Goal: Task Accomplishment & Management: Use online tool/utility

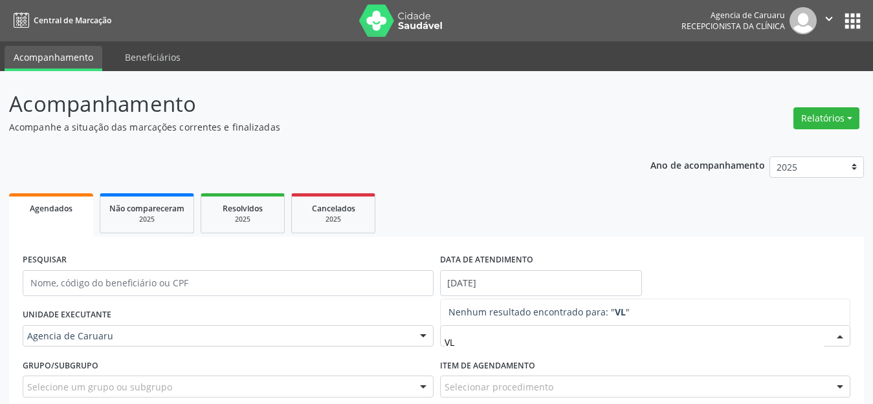
scroll to position [119, 0]
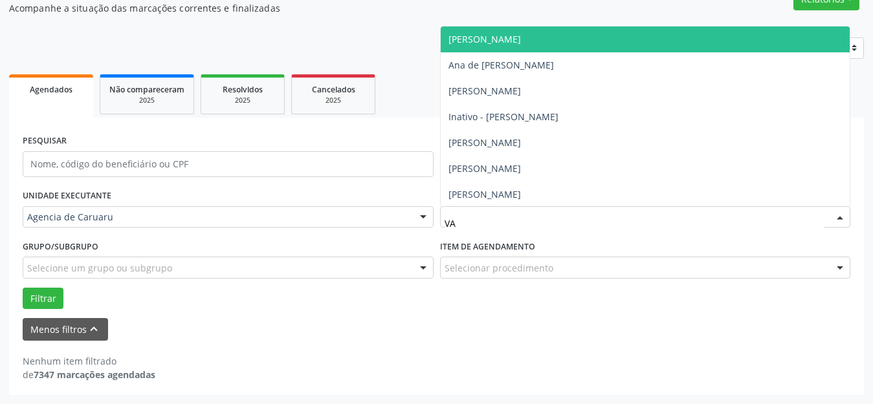
type input "VAL"
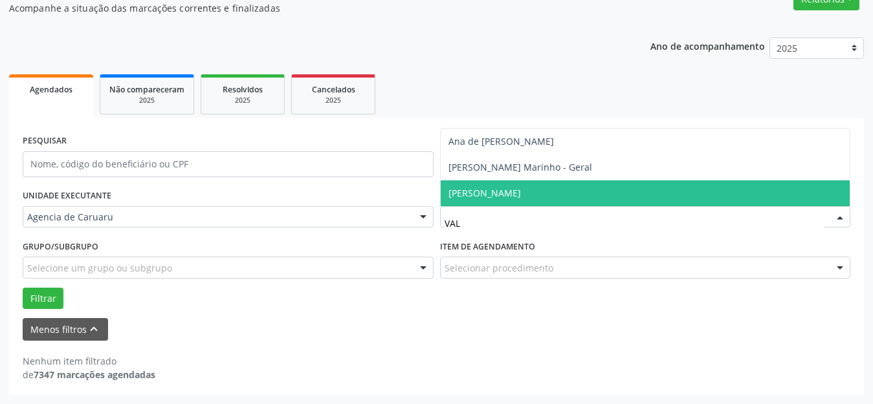
click at [494, 191] on span "[PERSON_NAME]" at bounding box center [484, 193] width 72 height 12
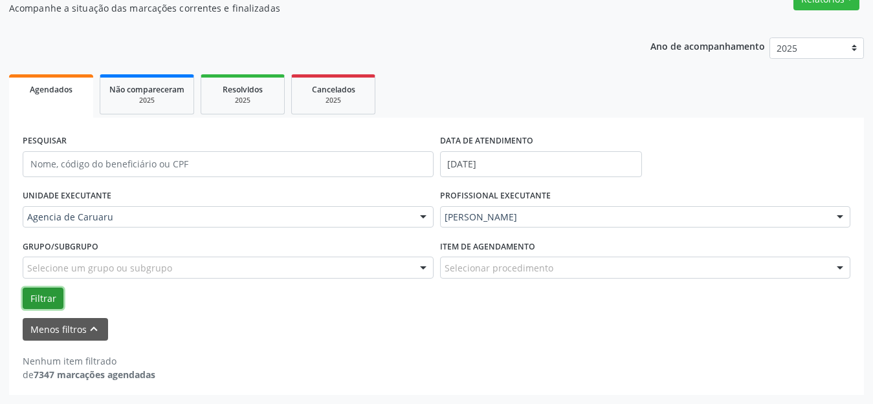
click at [47, 302] on button "Filtrar" at bounding box center [43, 299] width 41 height 22
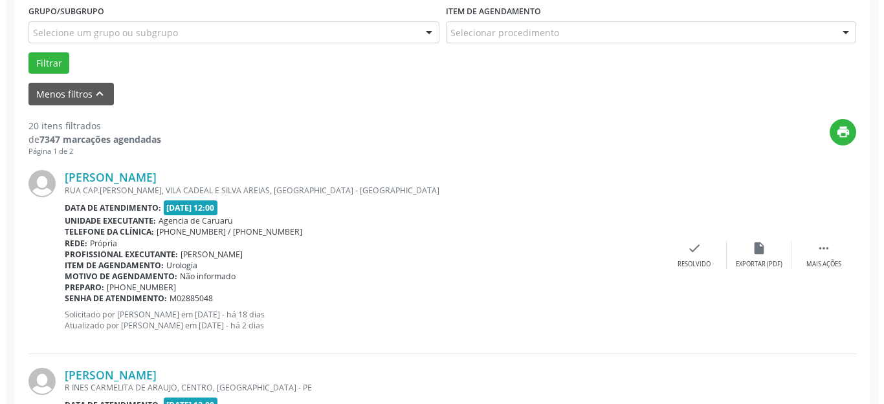
scroll to position [419, 0]
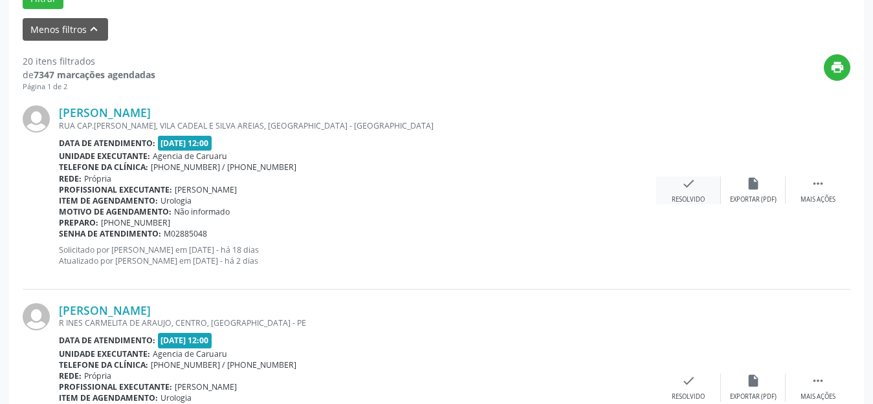
click at [691, 187] on icon "check" at bounding box center [688, 184] width 14 height 14
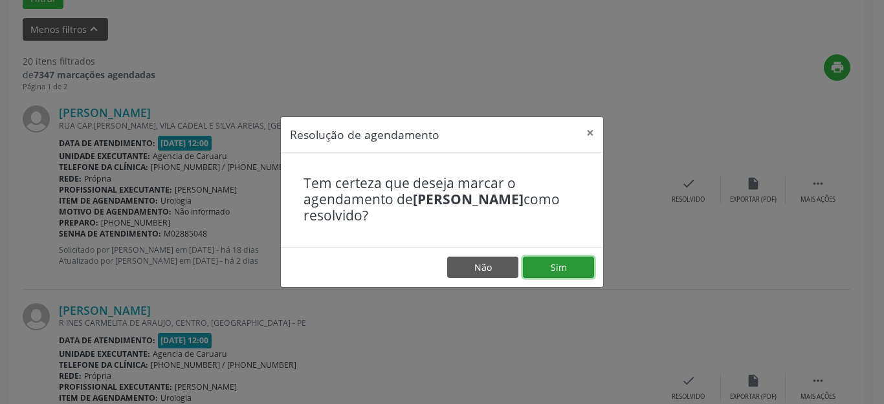
click at [556, 267] on button "Sim" at bounding box center [558, 268] width 71 height 22
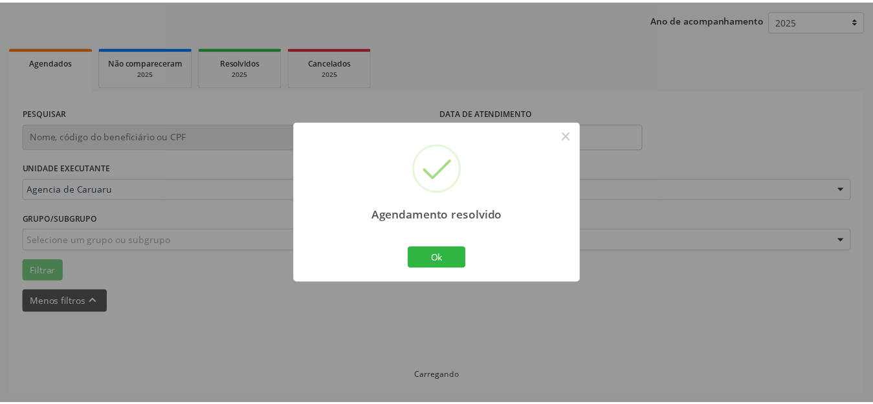
scroll to position [160, 0]
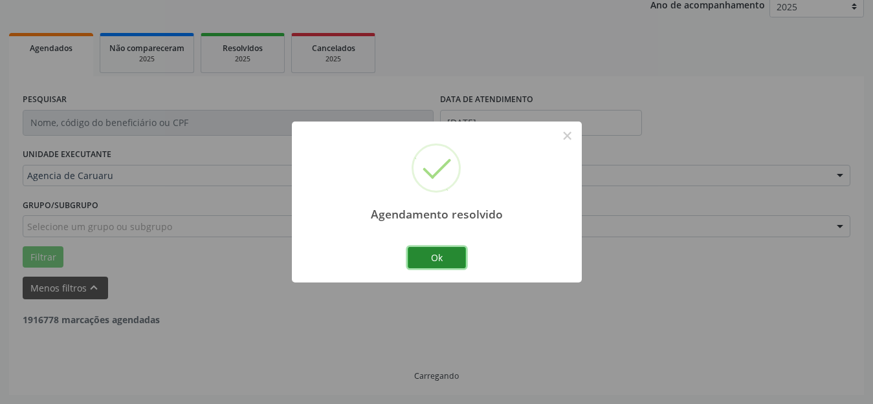
click at [450, 252] on button "Ok" at bounding box center [437, 258] width 58 height 22
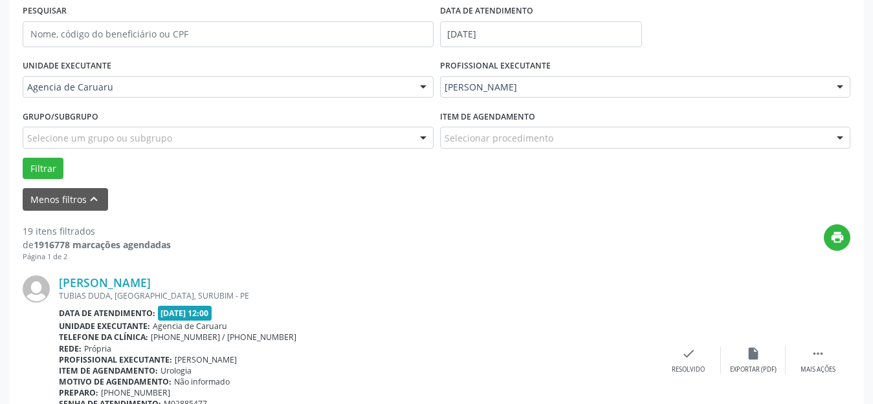
scroll to position [290, 0]
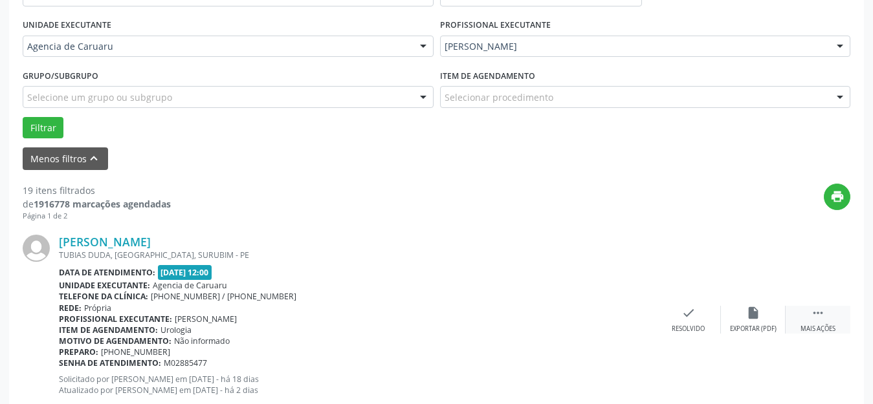
click at [821, 318] on icon "" at bounding box center [818, 313] width 14 height 14
click at [769, 317] on div "alarm_off Não compareceu" at bounding box center [753, 320] width 65 height 28
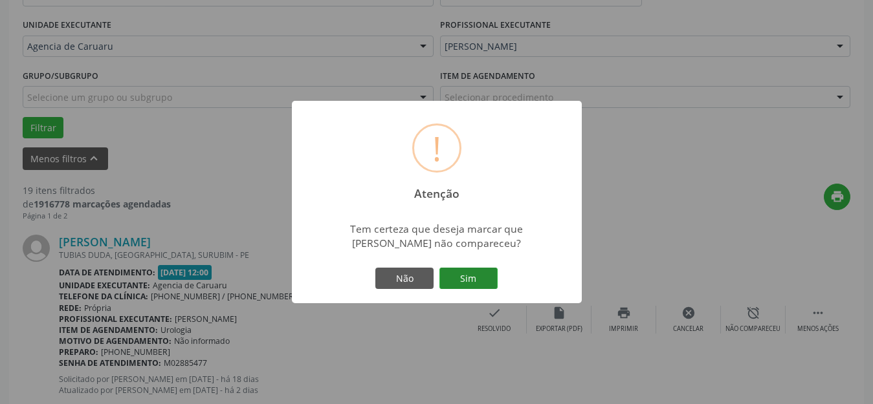
click at [475, 287] on button "Sim" at bounding box center [468, 279] width 58 height 22
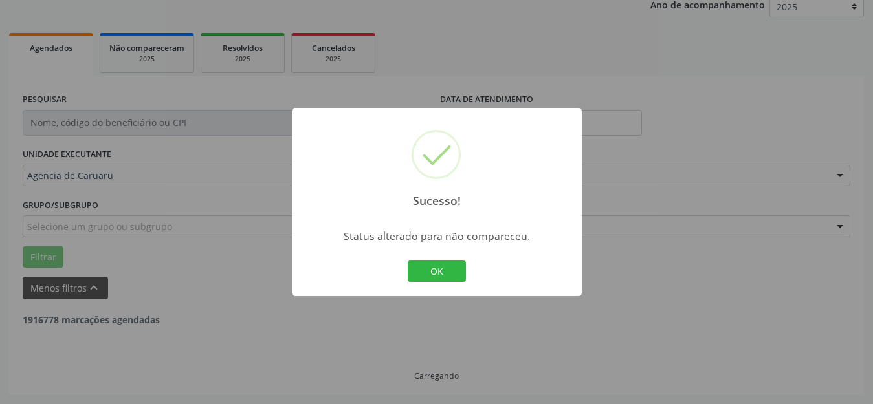
scroll to position [160, 0]
click at [430, 272] on button "OK" at bounding box center [437, 272] width 58 height 22
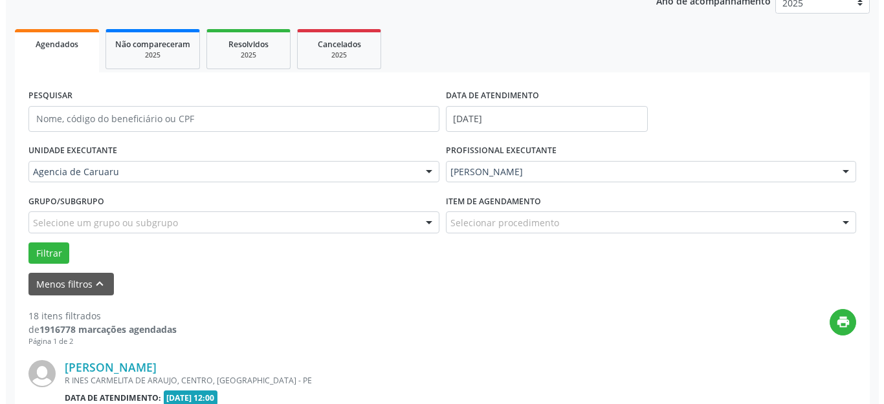
scroll to position [290, 0]
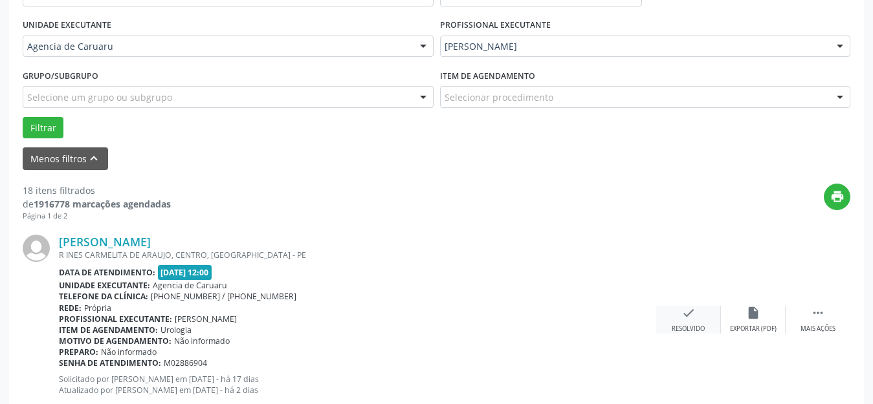
click at [681, 310] on icon "check" at bounding box center [688, 313] width 14 height 14
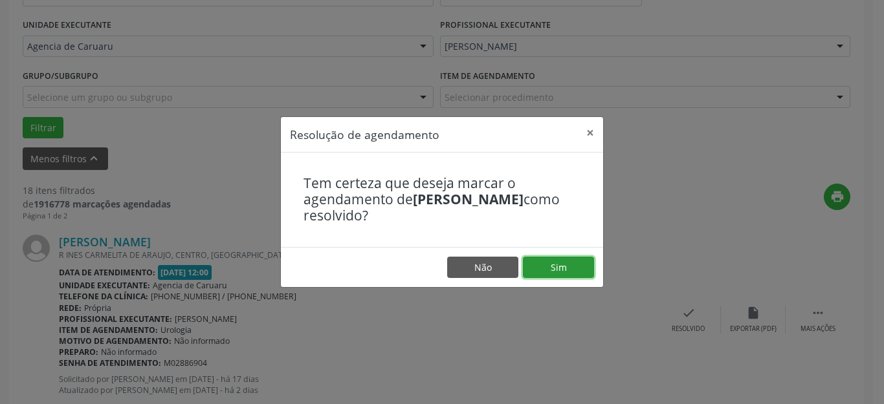
click at [564, 268] on button "Sim" at bounding box center [558, 268] width 71 height 22
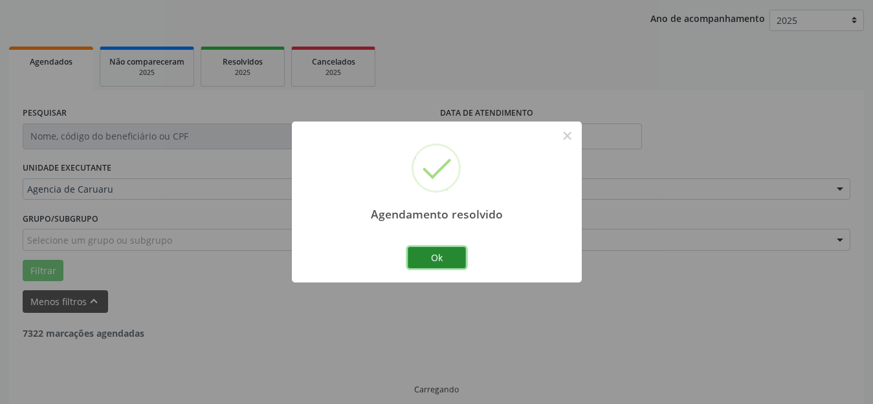
scroll to position [160, 0]
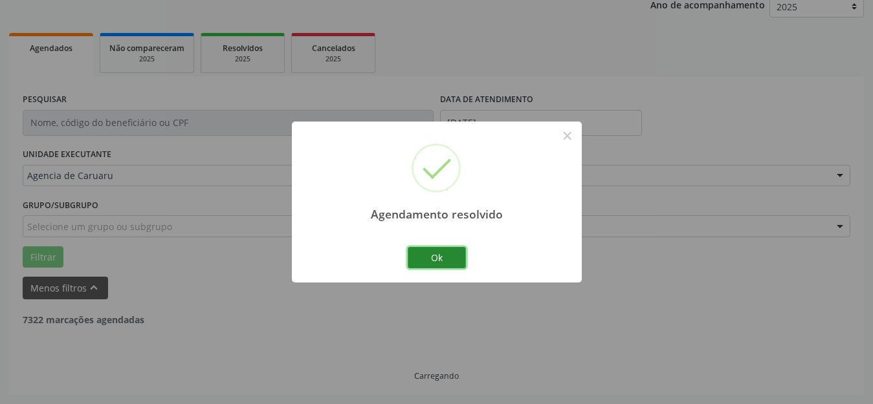
click at [447, 254] on button "Ok" at bounding box center [437, 258] width 58 height 22
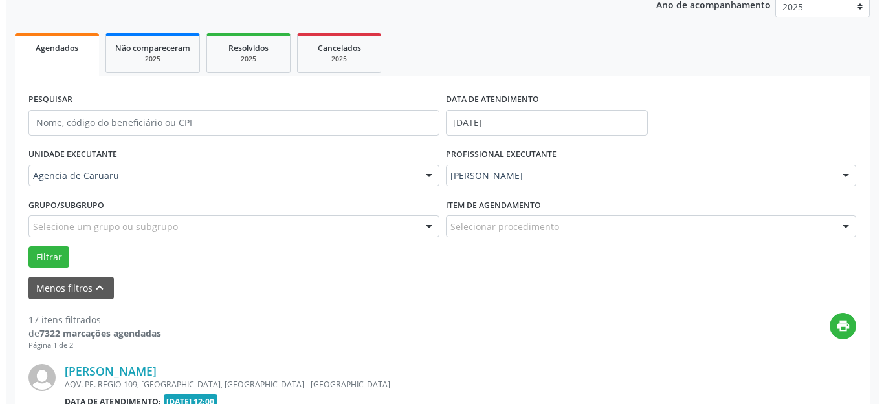
scroll to position [290, 0]
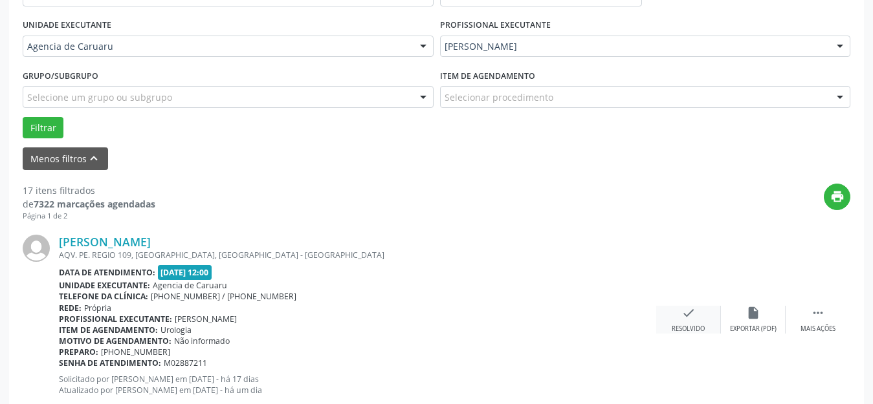
click at [682, 318] on icon "check" at bounding box center [688, 313] width 14 height 14
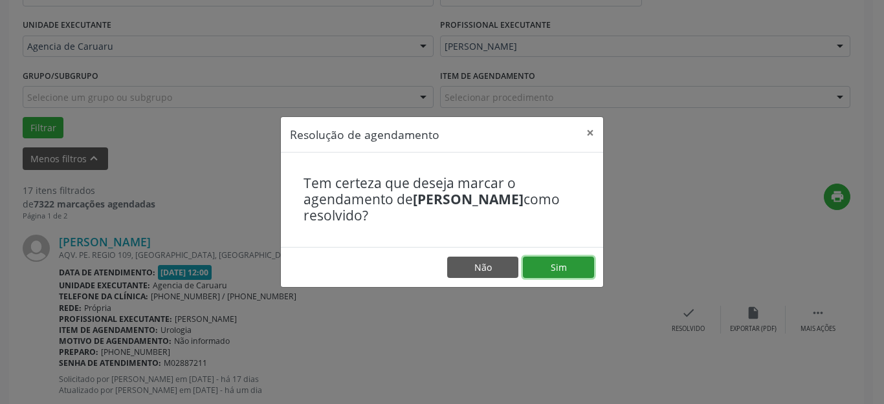
click at [572, 262] on button "Sim" at bounding box center [558, 268] width 71 height 22
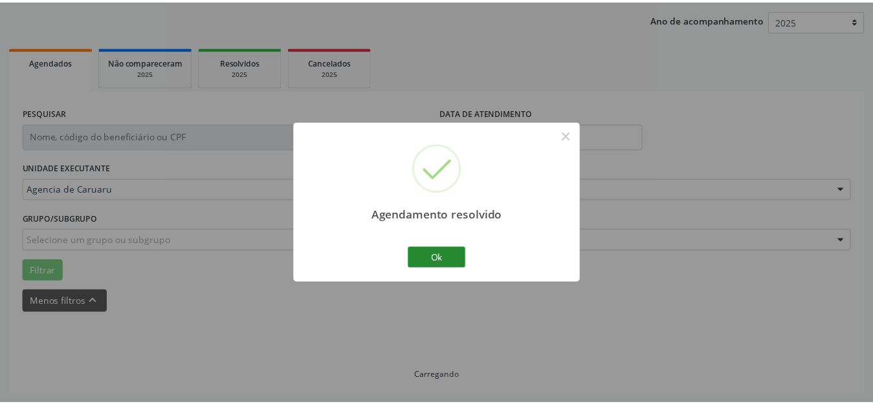
scroll to position [160, 0]
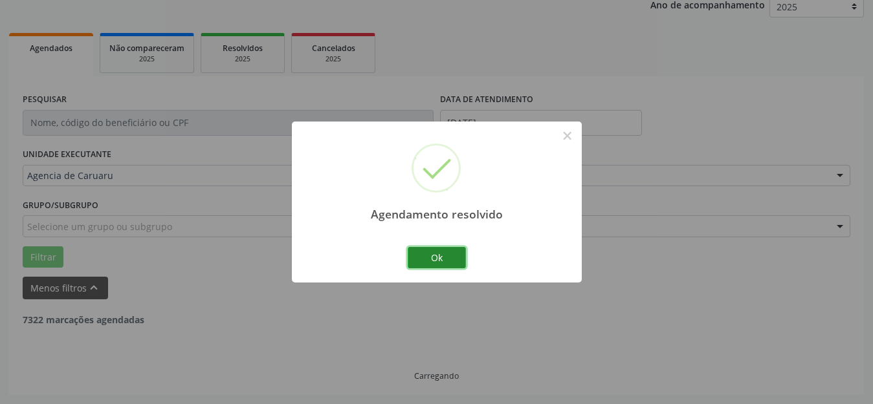
click at [449, 263] on button "Ok" at bounding box center [437, 258] width 58 height 22
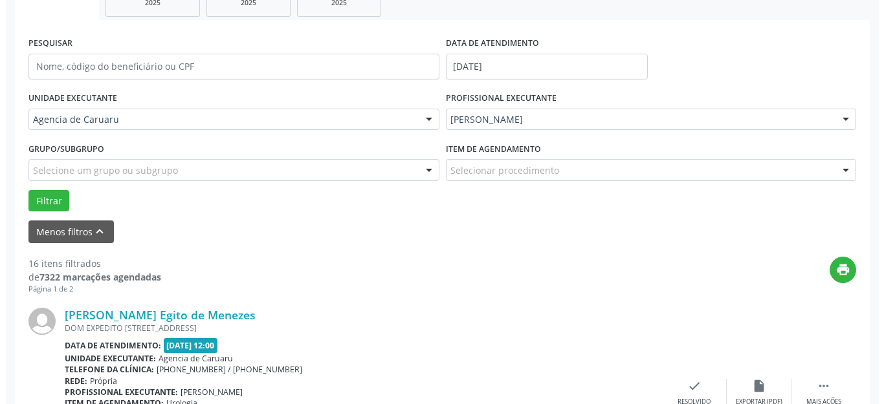
scroll to position [354, 0]
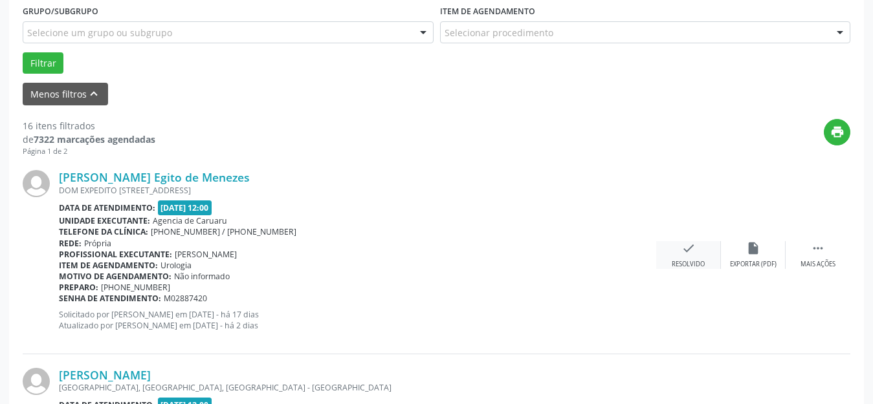
click at [691, 261] on div "Resolvido" at bounding box center [687, 264] width 33 height 9
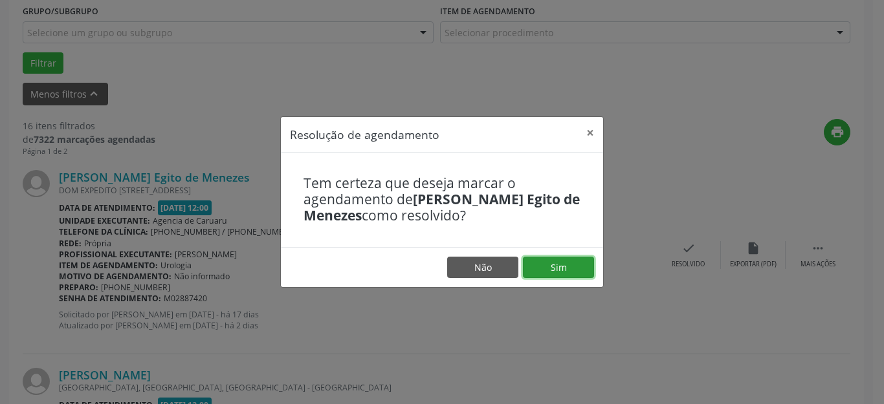
click at [569, 270] on button "Sim" at bounding box center [558, 268] width 71 height 22
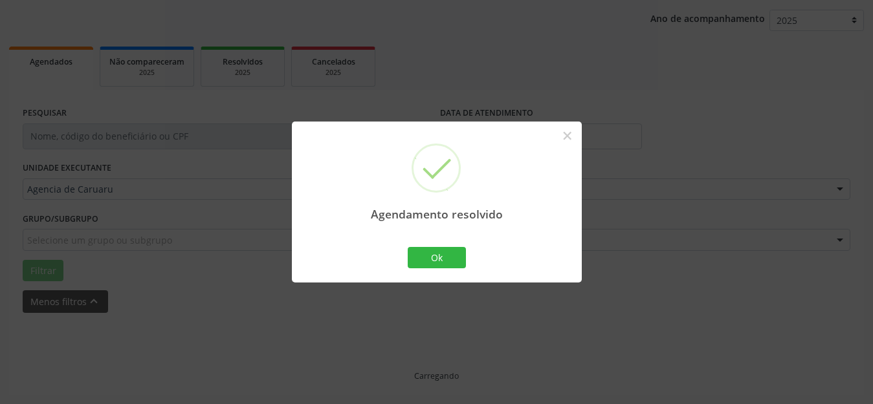
scroll to position [160, 0]
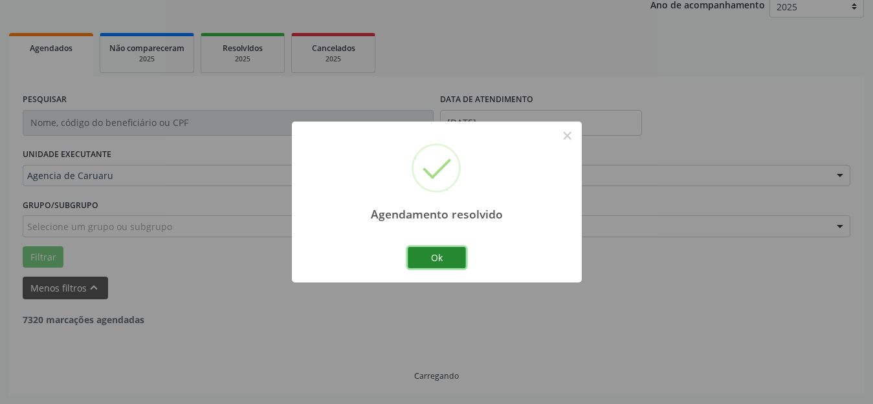
click at [457, 259] on button "Ok" at bounding box center [437, 258] width 58 height 22
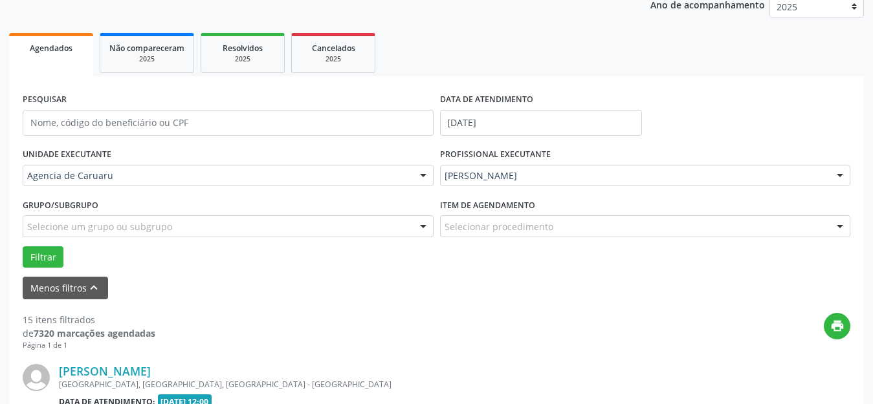
scroll to position [354, 0]
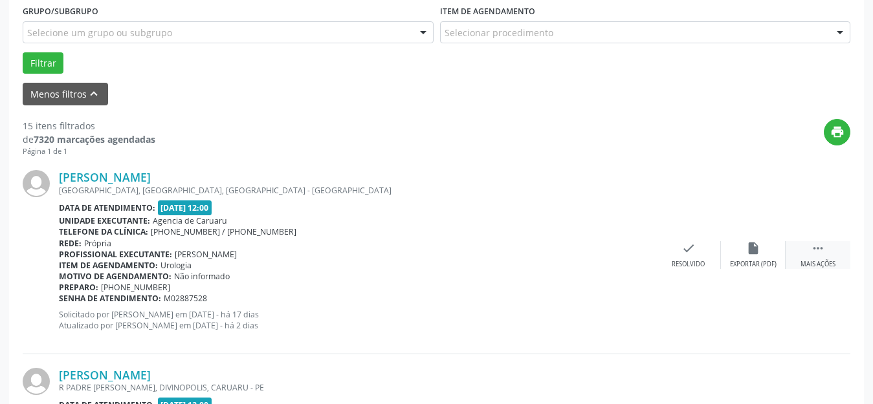
click at [822, 256] on div " Mais ações" at bounding box center [817, 255] width 65 height 28
click at [754, 237] on div "[PERSON_NAME] [GEOGRAPHIC_DATA], [GEOGRAPHIC_DATA], [GEOGRAPHIC_DATA] Data de a…" at bounding box center [436, 255] width 827 height 197
click at [753, 252] on icon "alarm_off" at bounding box center [753, 248] width 14 height 14
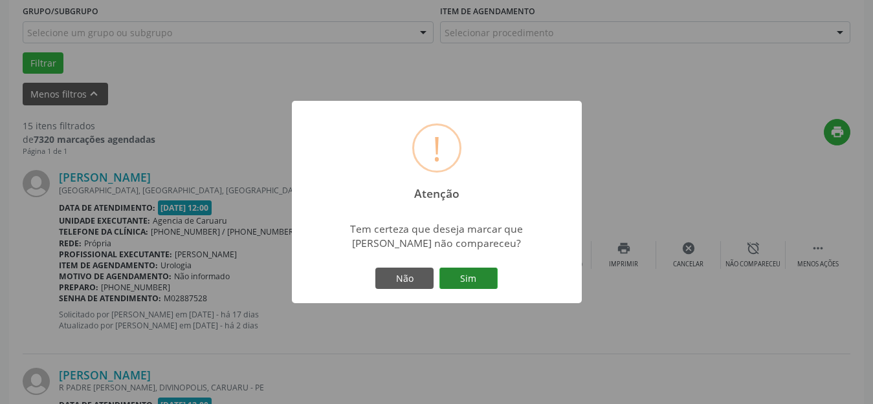
click at [464, 284] on button "Sim" at bounding box center [468, 279] width 58 height 22
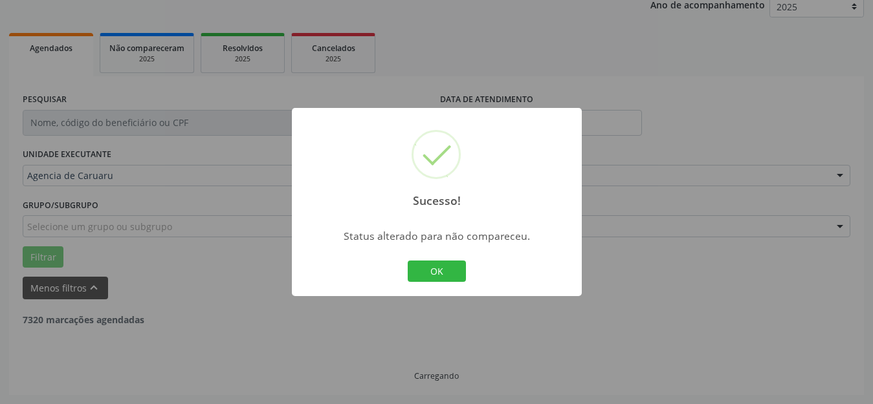
scroll to position [160, 0]
click at [435, 270] on button "OK" at bounding box center [437, 272] width 58 height 22
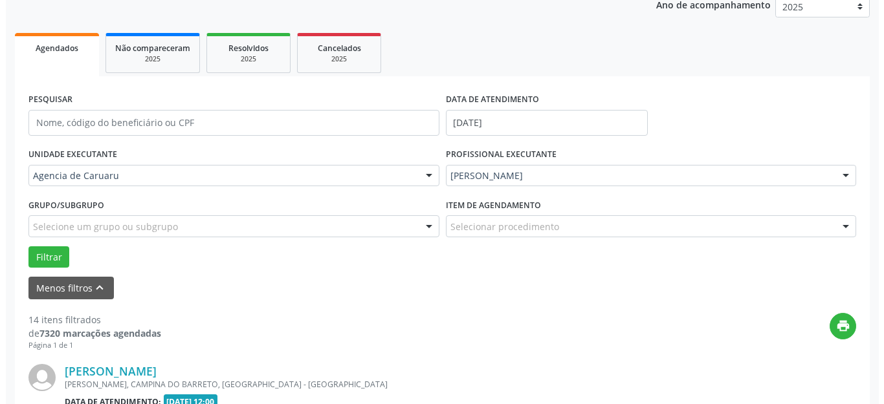
scroll to position [354, 0]
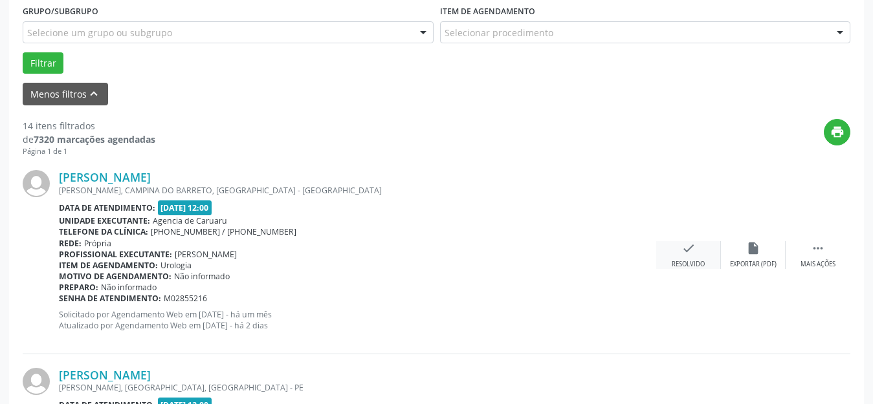
click at [690, 259] on div "check Resolvido" at bounding box center [688, 255] width 65 height 28
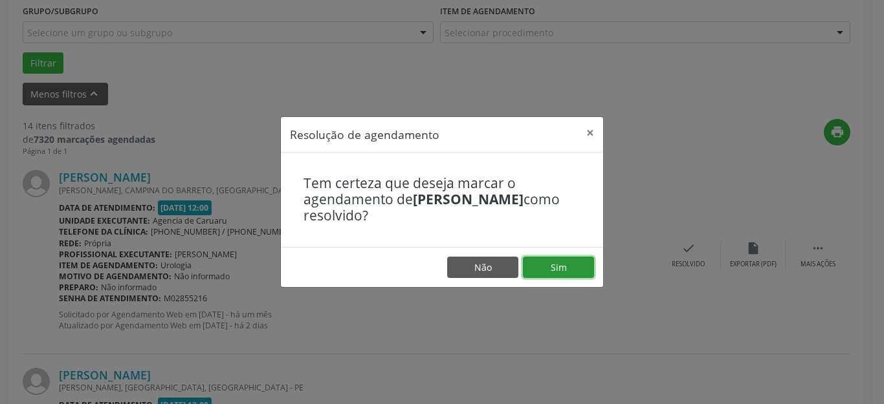
click at [576, 263] on button "Sim" at bounding box center [558, 268] width 71 height 22
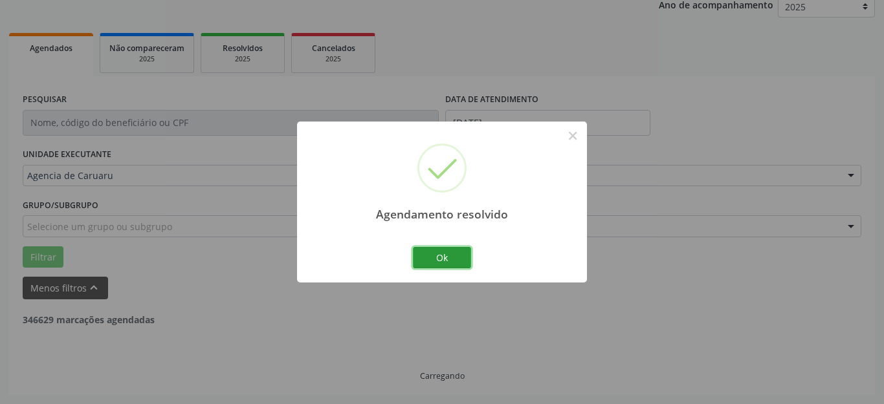
click at [437, 254] on button "Ok" at bounding box center [442, 258] width 58 height 22
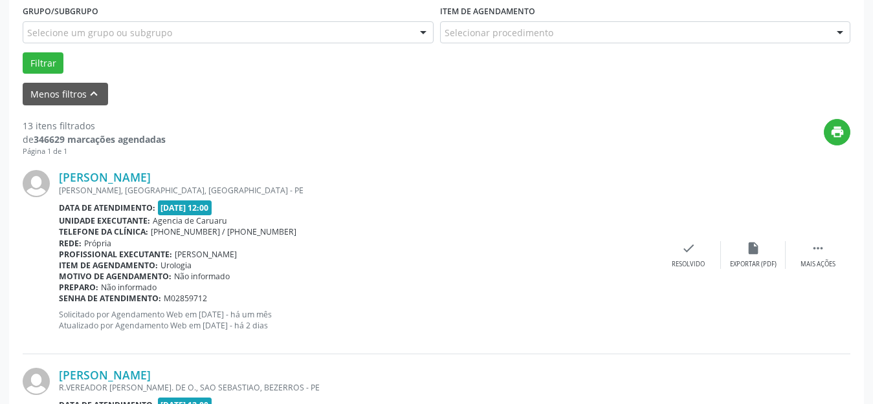
click at [446, 246] on div "Rede: [GEOGRAPHIC_DATA]" at bounding box center [357, 243] width 597 height 11
click at [695, 248] on div "check Resolvido" at bounding box center [688, 255] width 65 height 28
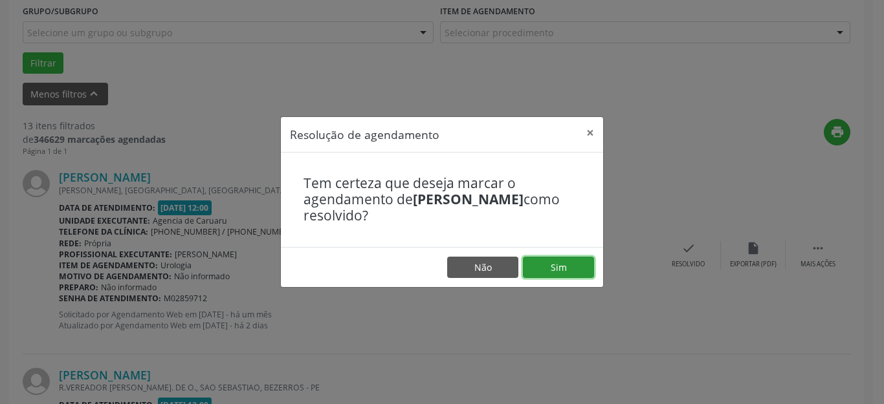
click at [565, 274] on button "Sim" at bounding box center [558, 268] width 71 height 22
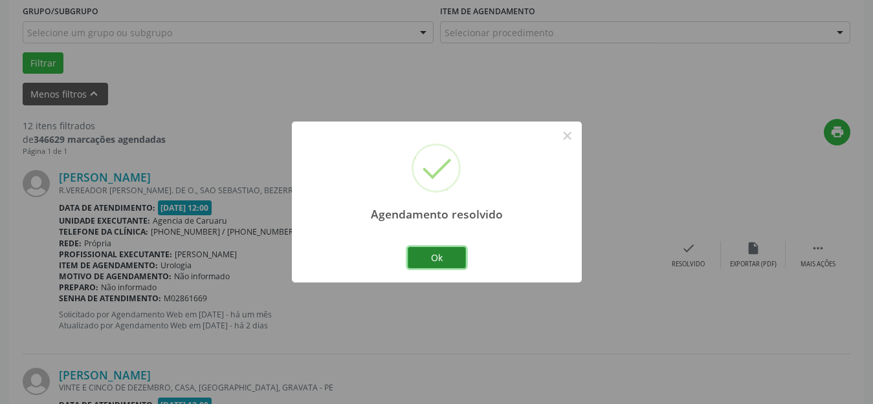
click at [447, 260] on button "Ok" at bounding box center [437, 258] width 58 height 22
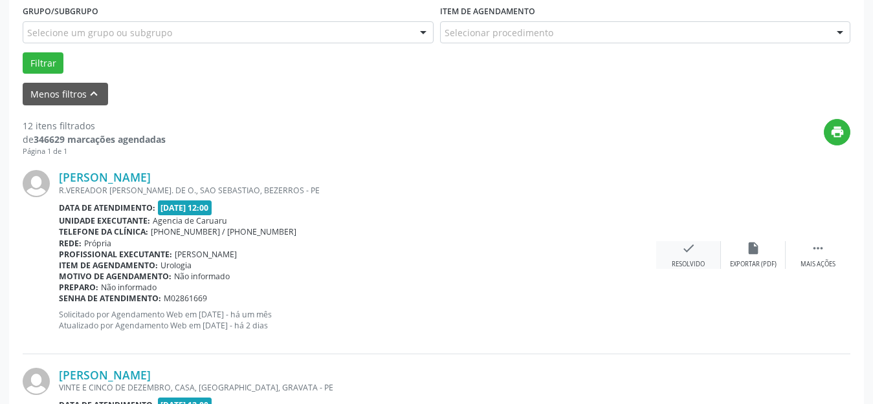
click at [686, 261] on div "Resolvido" at bounding box center [687, 264] width 33 height 9
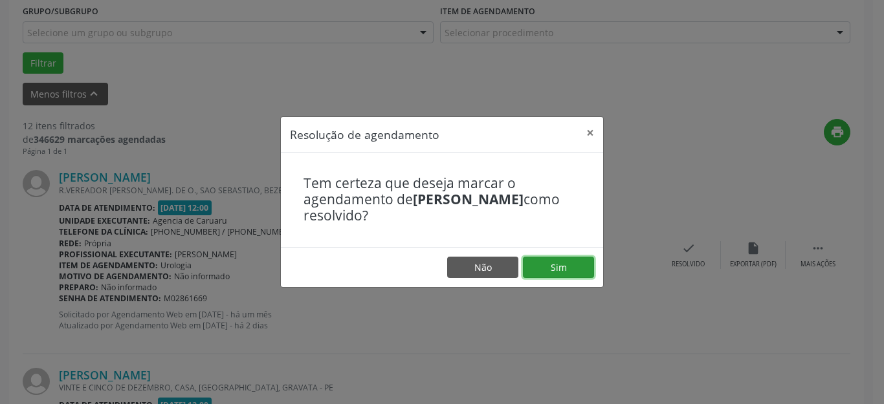
click at [556, 266] on button "Sim" at bounding box center [558, 268] width 71 height 22
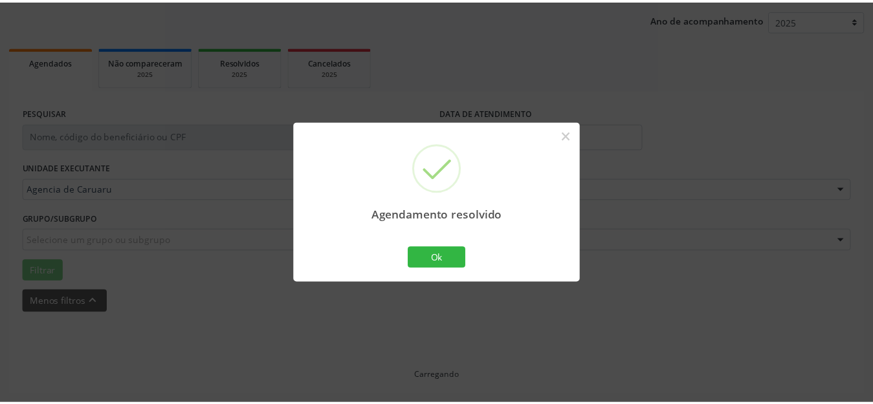
scroll to position [160, 0]
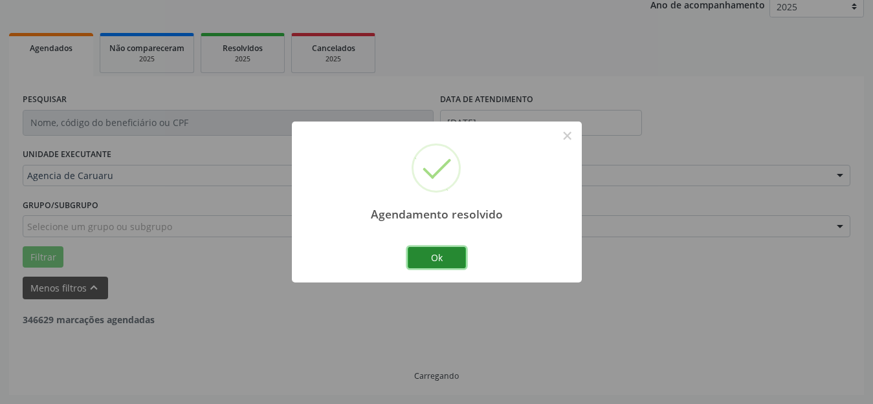
click at [431, 260] on button "Ok" at bounding box center [437, 258] width 58 height 22
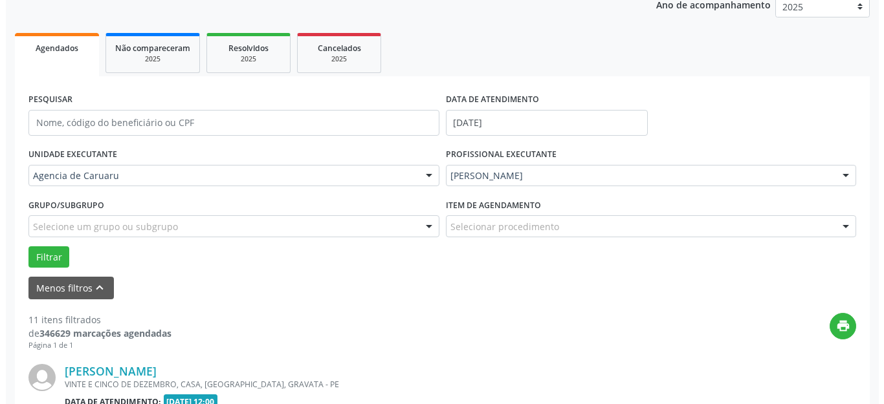
scroll to position [354, 0]
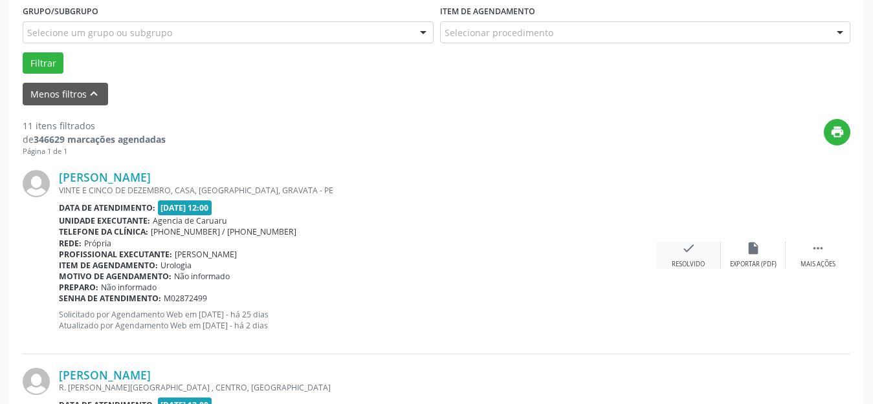
click at [681, 259] on div "check Resolvido" at bounding box center [688, 255] width 65 height 28
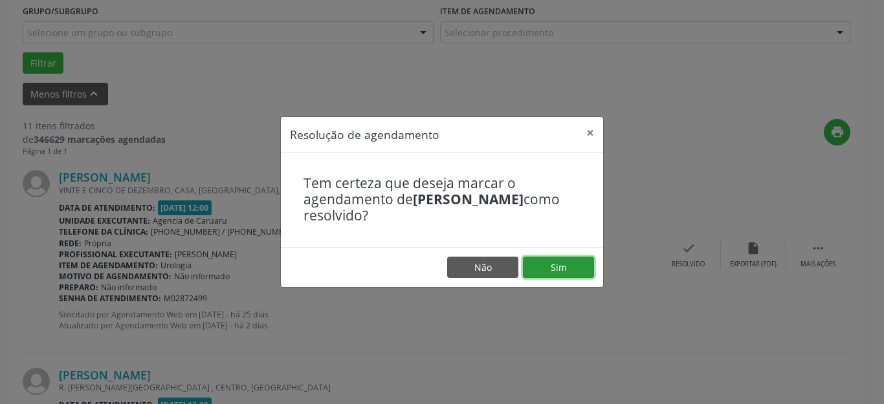
click at [589, 263] on button "Sim" at bounding box center [558, 268] width 71 height 22
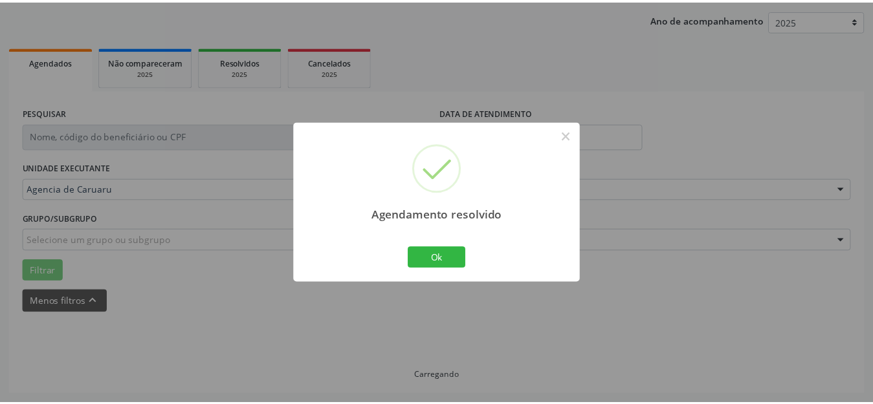
scroll to position [160, 0]
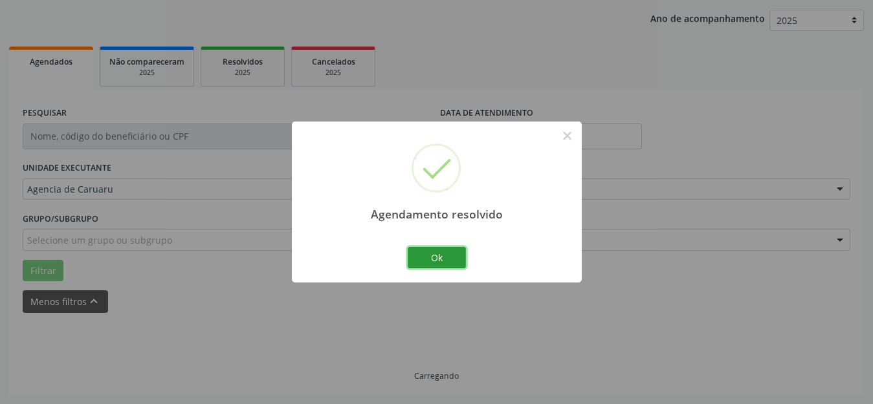
click at [424, 258] on button "Ok" at bounding box center [437, 258] width 58 height 22
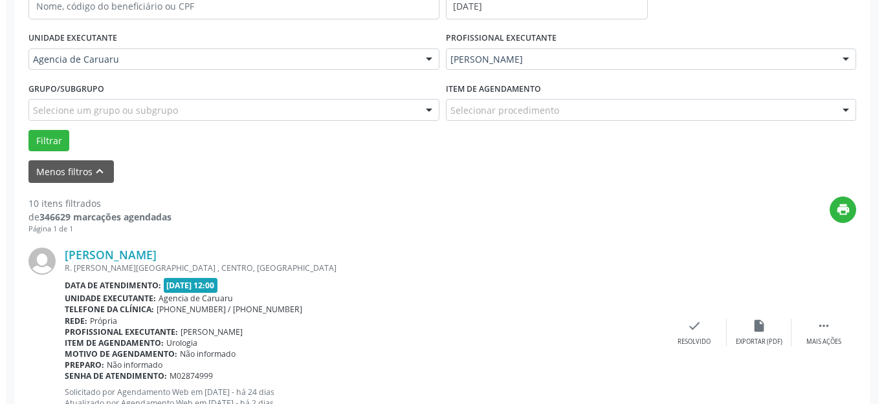
scroll to position [290, 0]
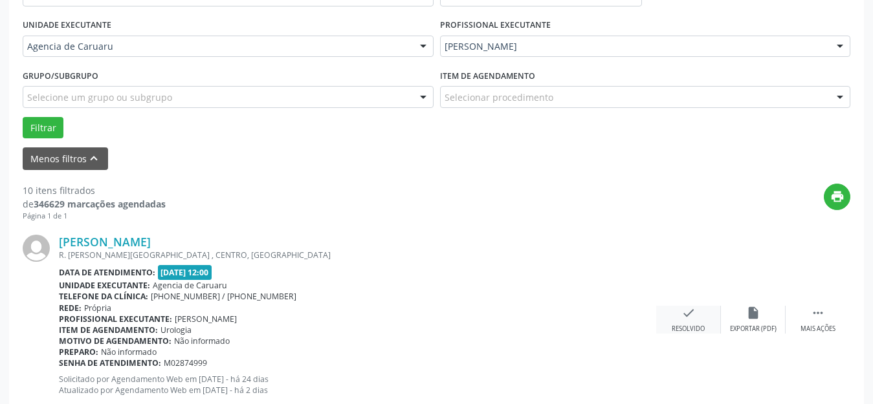
click at [680, 322] on div "check Resolvido" at bounding box center [688, 320] width 65 height 28
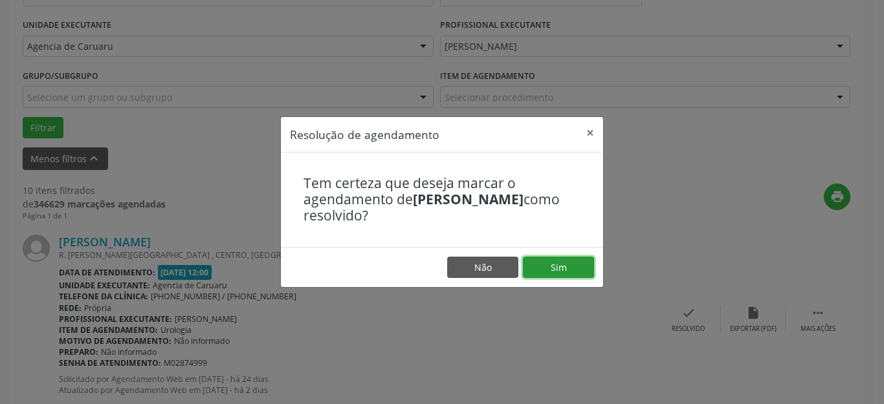
click at [565, 263] on button "Sim" at bounding box center [558, 268] width 71 height 22
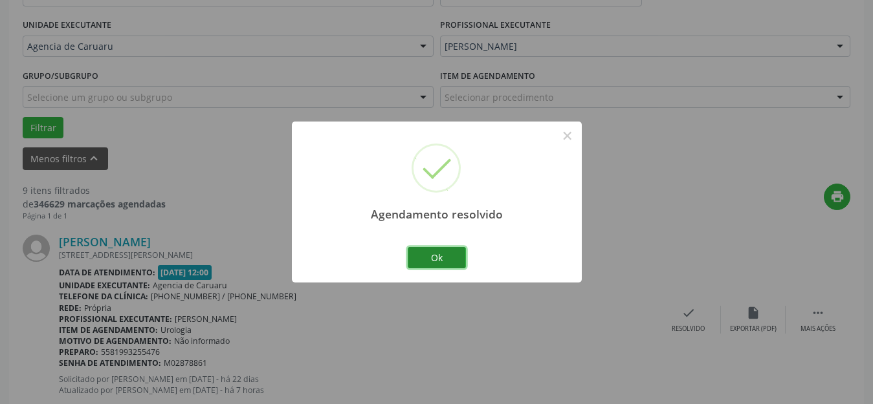
click at [444, 256] on button "Ok" at bounding box center [437, 258] width 58 height 22
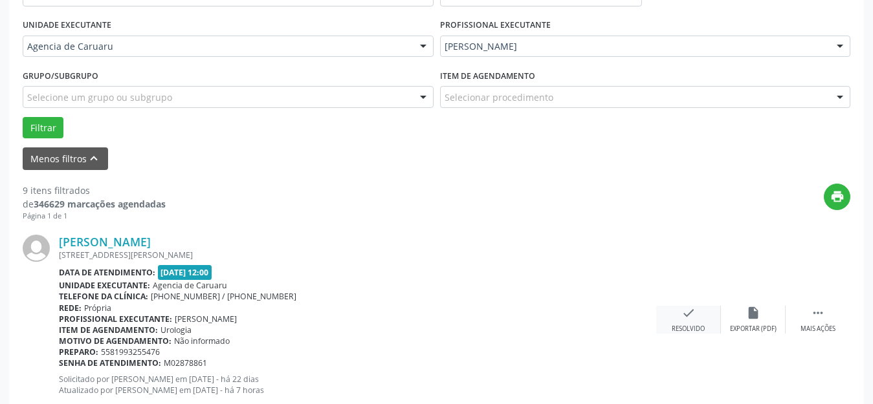
click at [682, 325] on div "Resolvido" at bounding box center [687, 329] width 33 height 9
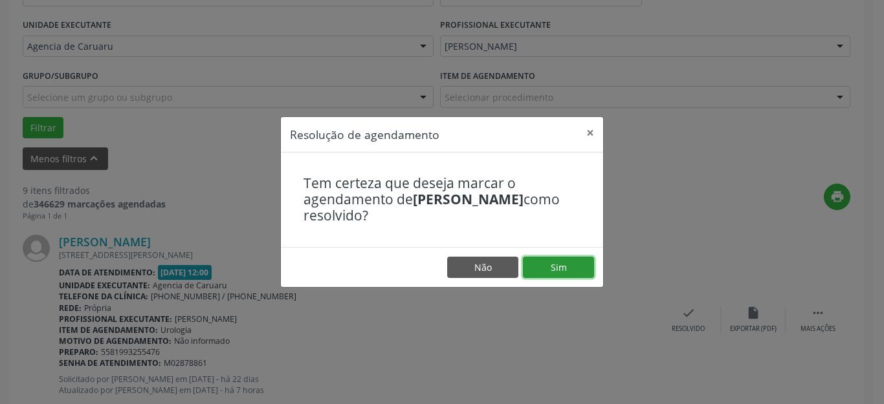
click at [554, 267] on button "Sim" at bounding box center [558, 268] width 71 height 22
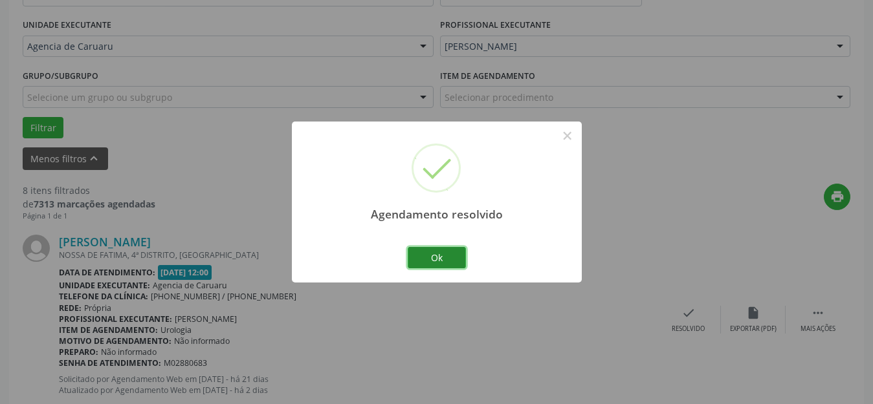
click at [446, 260] on button "Ok" at bounding box center [437, 258] width 58 height 22
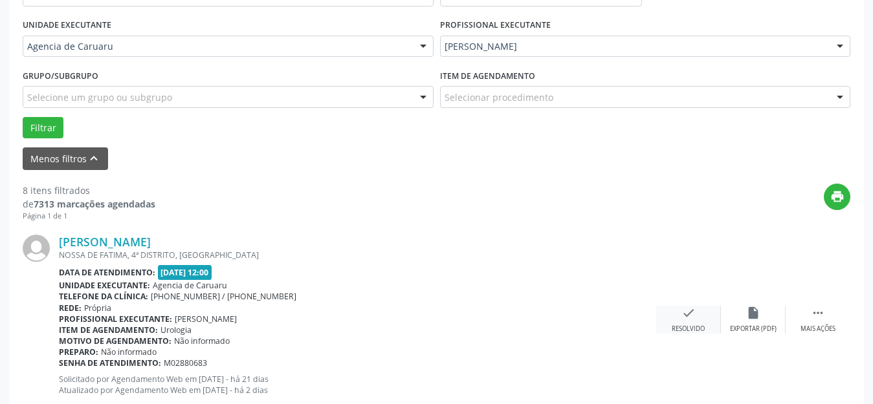
click at [681, 326] on div "Resolvido" at bounding box center [687, 329] width 33 height 9
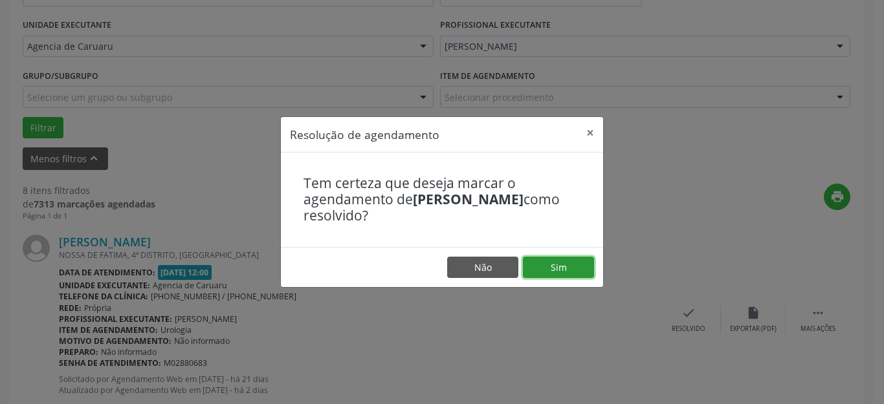
click at [563, 262] on button "Sim" at bounding box center [558, 268] width 71 height 22
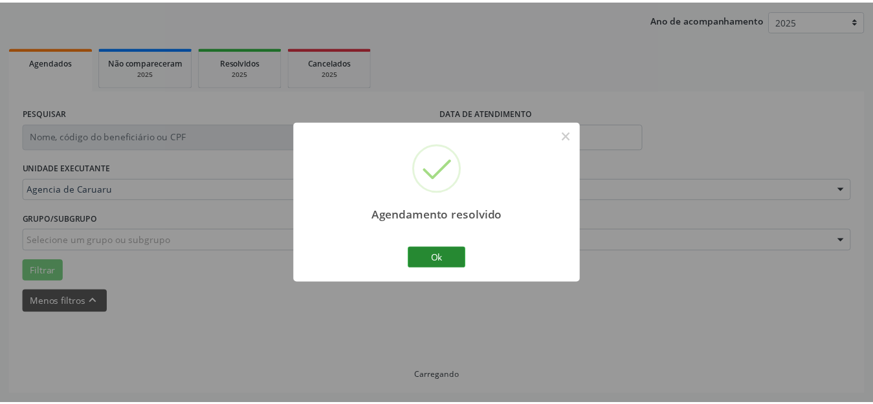
scroll to position [147, 0]
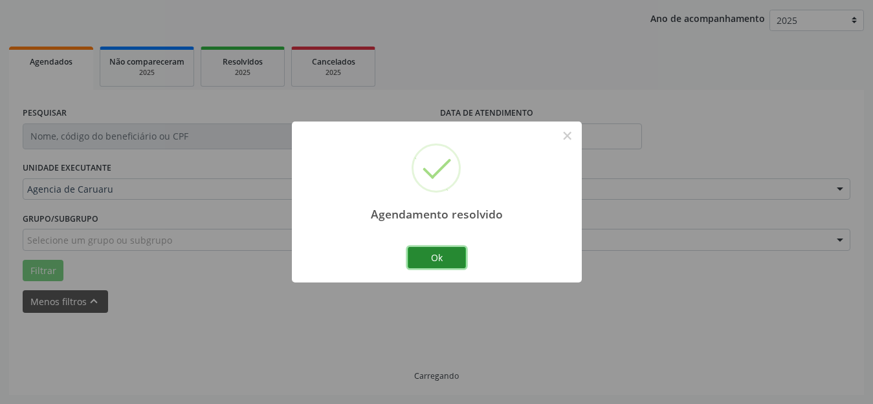
click at [435, 250] on button "Ok" at bounding box center [437, 258] width 58 height 22
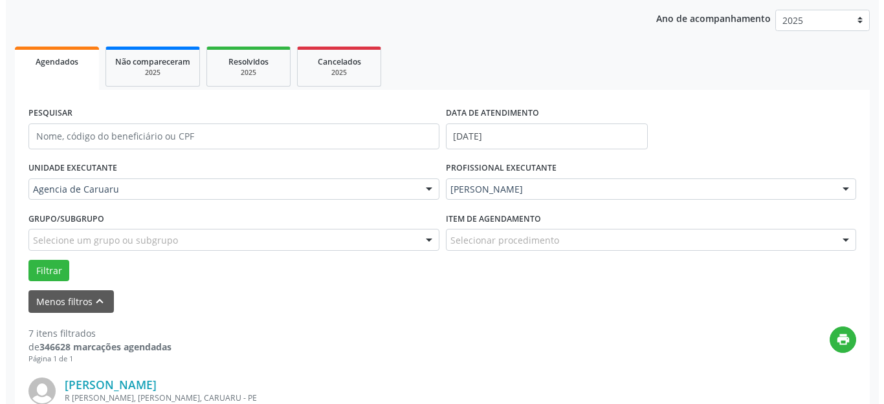
scroll to position [290, 0]
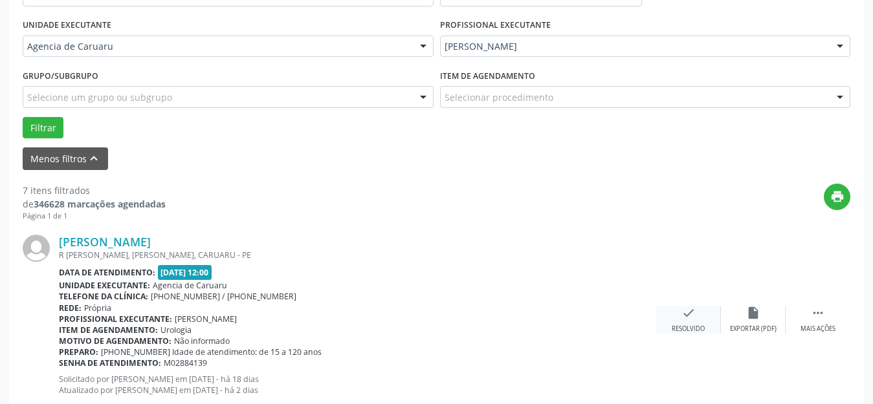
click at [683, 318] on icon "check" at bounding box center [688, 313] width 14 height 14
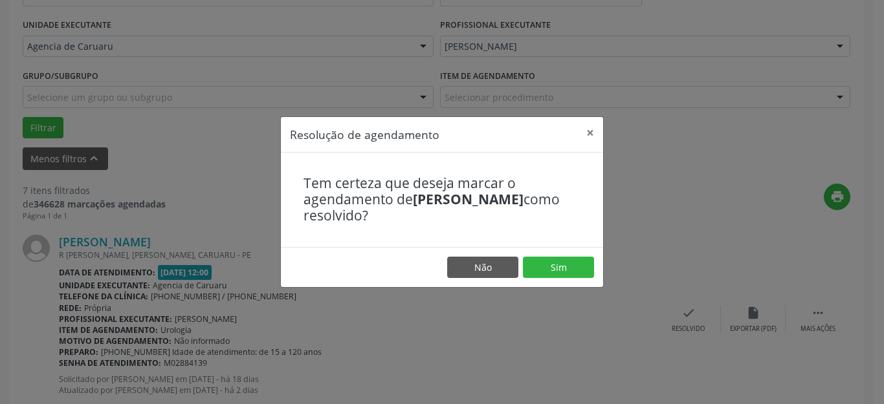
click at [569, 280] on footer "Não Sim" at bounding box center [442, 267] width 322 height 41
click at [556, 274] on button "Sim" at bounding box center [558, 268] width 71 height 22
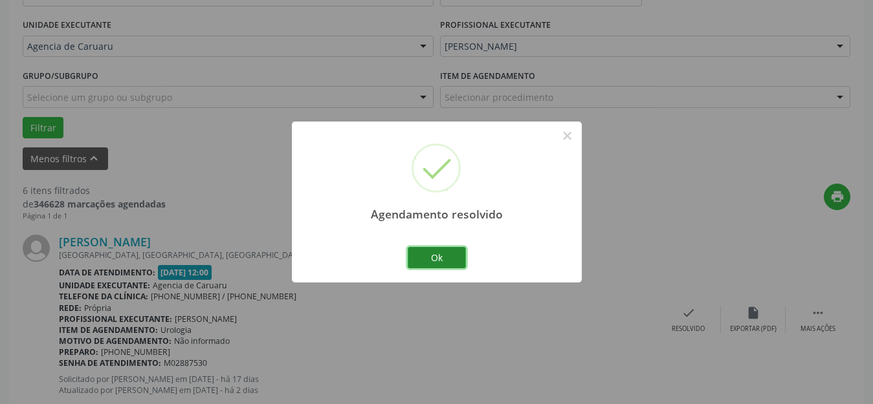
click at [430, 258] on button "Ok" at bounding box center [437, 258] width 58 height 22
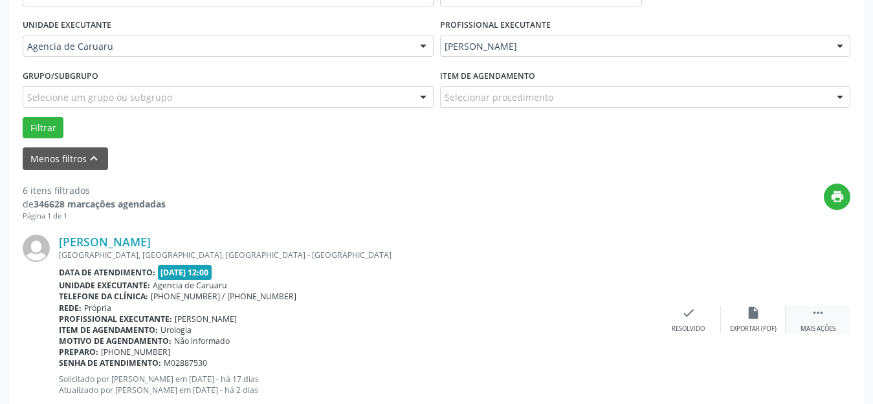
click at [820, 321] on div " Mais ações" at bounding box center [817, 320] width 65 height 28
click at [756, 318] on icon "alarm_off" at bounding box center [753, 313] width 14 height 14
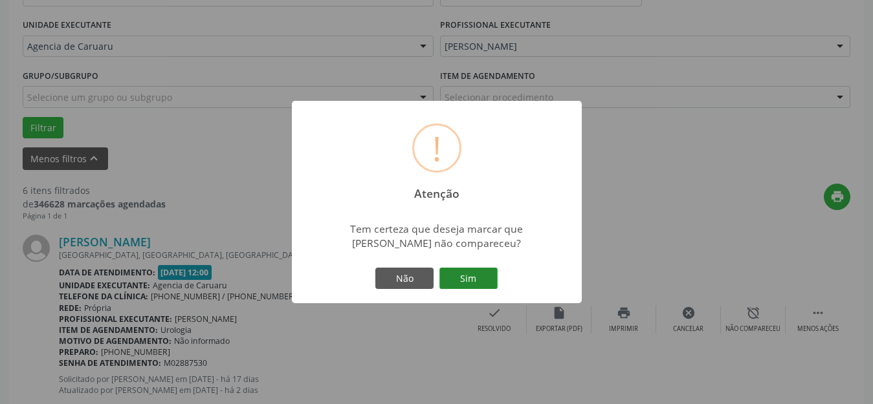
click at [445, 279] on button "Sim" at bounding box center [468, 279] width 58 height 22
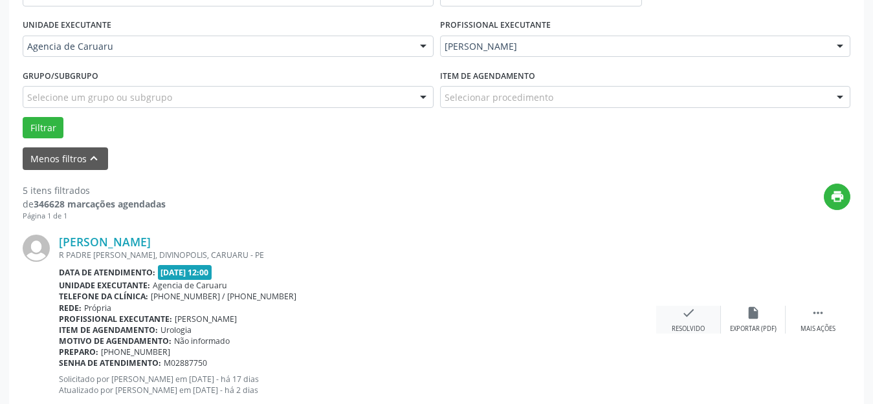
click at [690, 325] on div "Resolvido" at bounding box center [687, 329] width 33 height 9
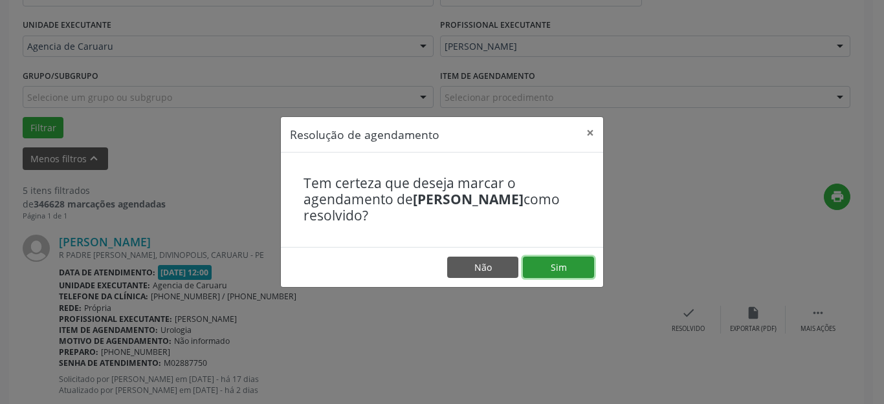
click at [562, 268] on button "Sim" at bounding box center [558, 268] width 71 height 22
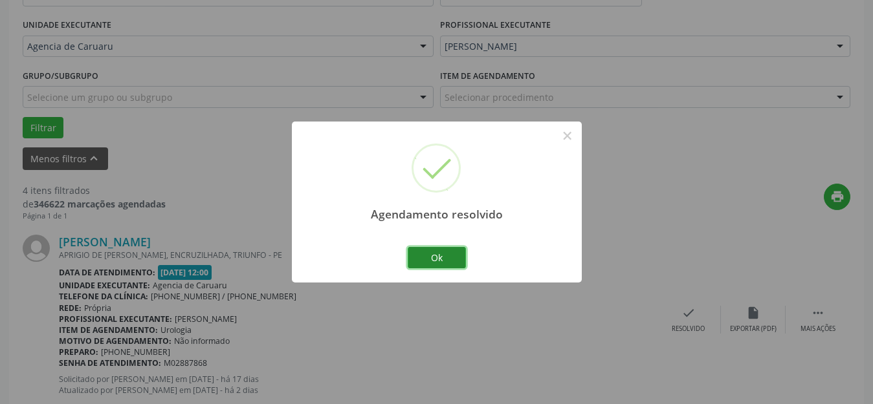
click at [441, 252] on button "Ok" at bounding box center [437, 258] width 58 height 22
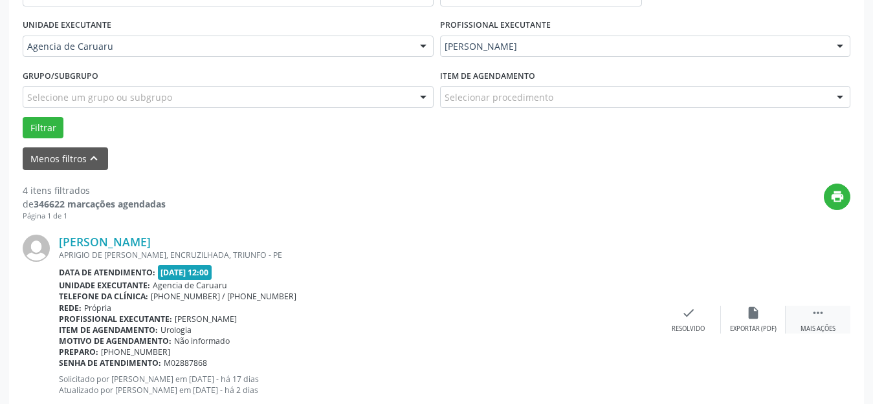
click at [818, 310] on icon "" at bounding box center [818, 313] width 14 height 14
click at [487, 326] on div "Resolvido" at bounding box center [493, 329] width 33 height 9
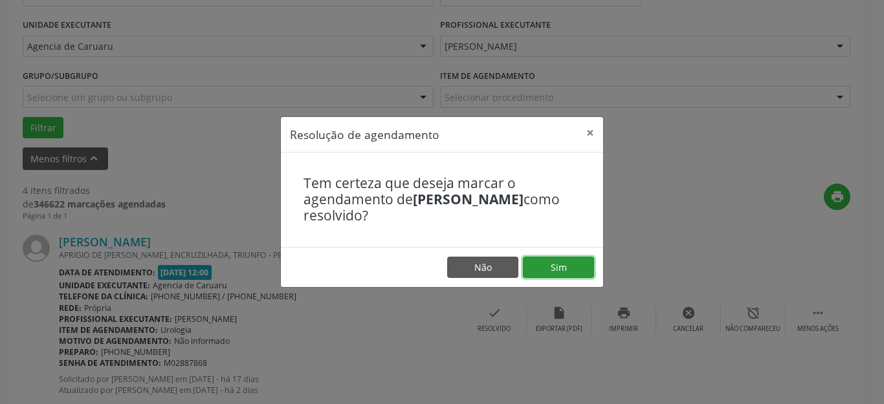
click at [560, 261] on button "Sim" at bounding box center [558, 268] width 71 height 22
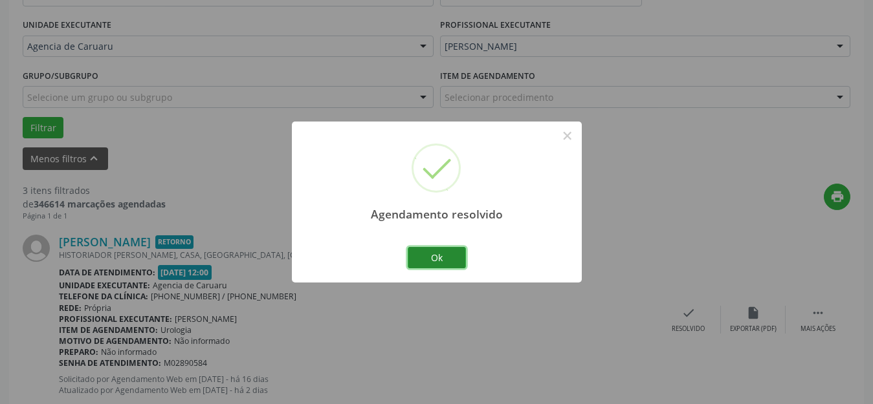
click at [452, 268] on button "Ok" at bounding box center [437, 258] width 58 height 22
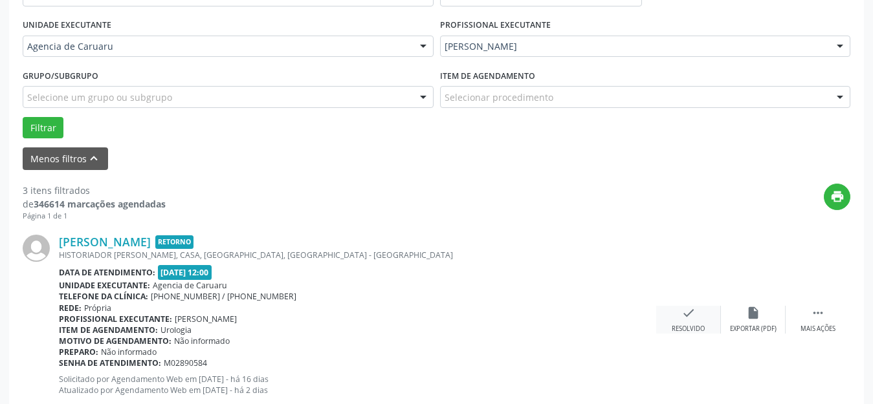
click at [685, 325] on div "Resolvido" at bounding box center [687, 329] width 33 height 9
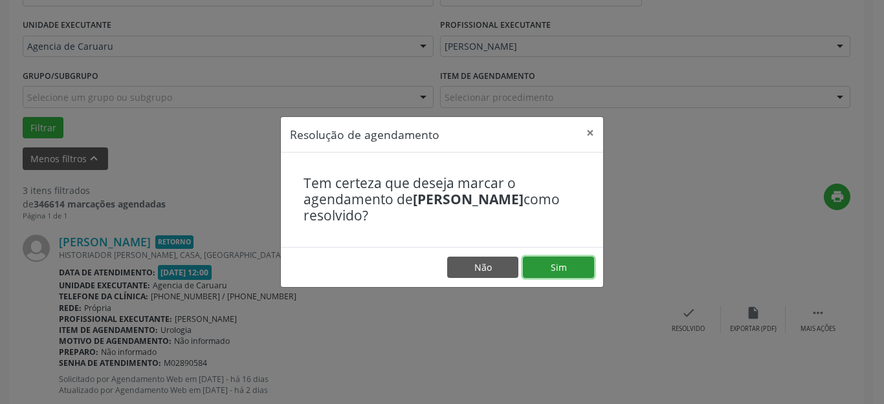
click at [556, 265] on button "Sim" at bounding box center [558, 268] width 71 height 22
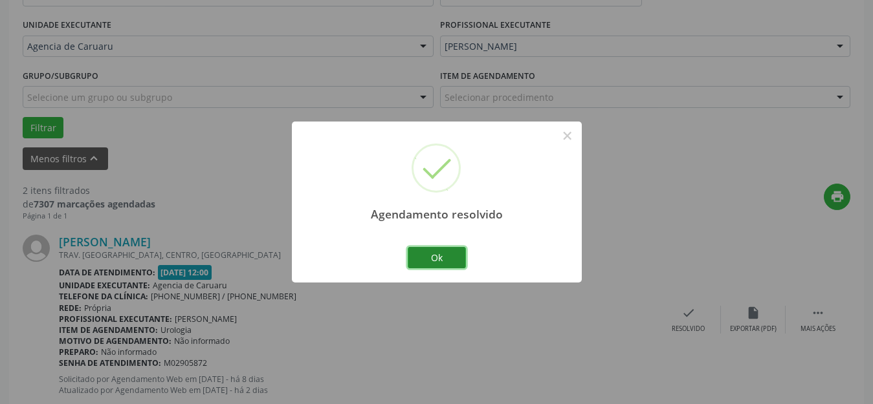
click at [442, 254] on button "Ok" at bounding box center [437, 258] width 58 height 22
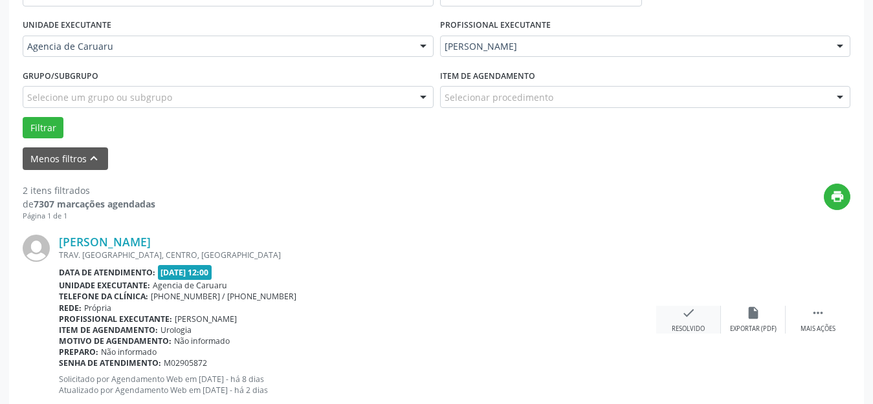
click at [682, 332] on div "Resolvido" at bounding box center [687, 329] width 33 height 9
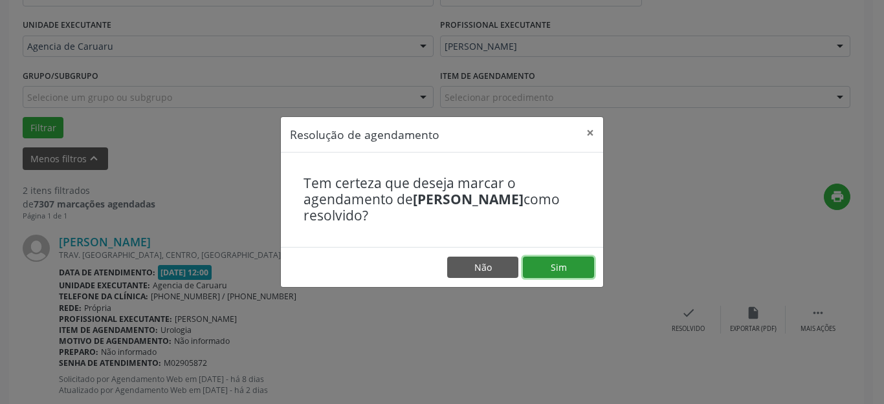
click at [564, 263] on button "Sim" at bounding box center [558, 268] width 71 height 22
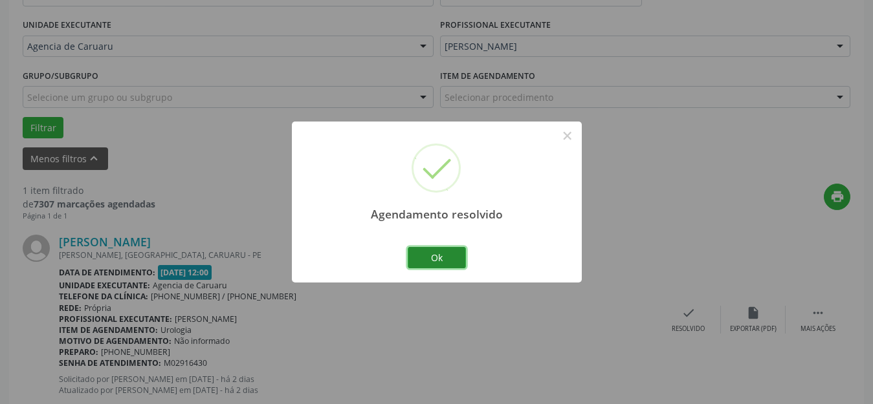
click at [446, 250] on button "Ok" at bounding box center [437, 258] width 58 height 22
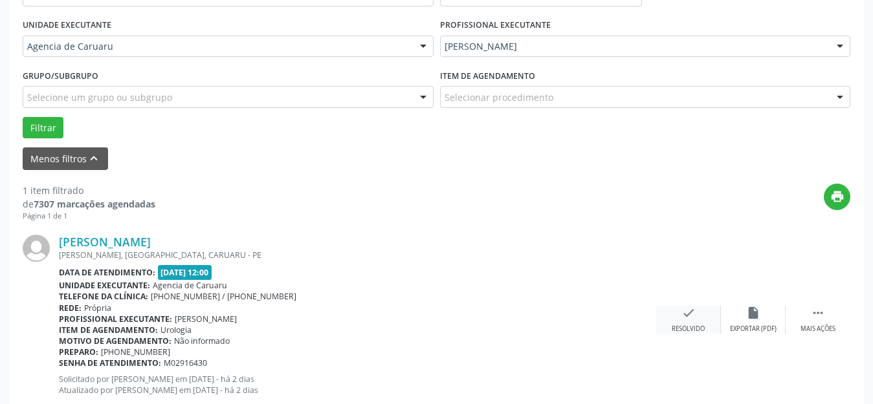
click at [691, 320] on icon "check" at bounding box center [688, 313] width 14 height 14
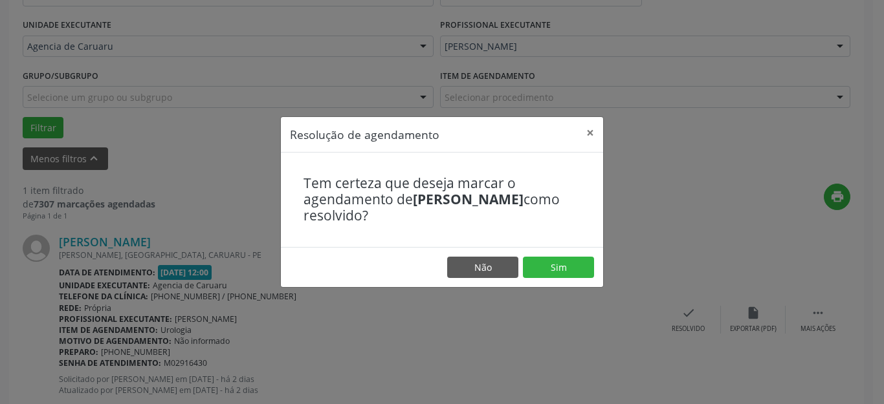
click at [573, 255] on footer "Não Sim" at bounding box center [442, 267] width 322 height 41
click at [567, 270] on button "Sim" at bounding box center [558, 268] width 71 height 22
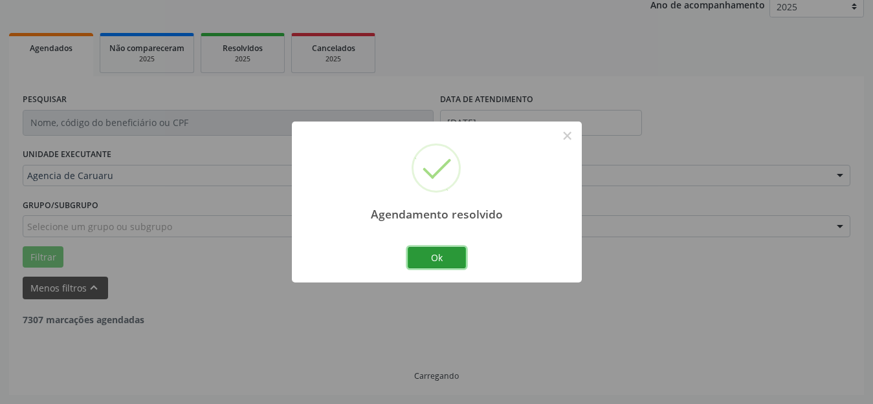
click at [441, 261] on button "Ok" at bounding box center [437, 258] width 58 height 22
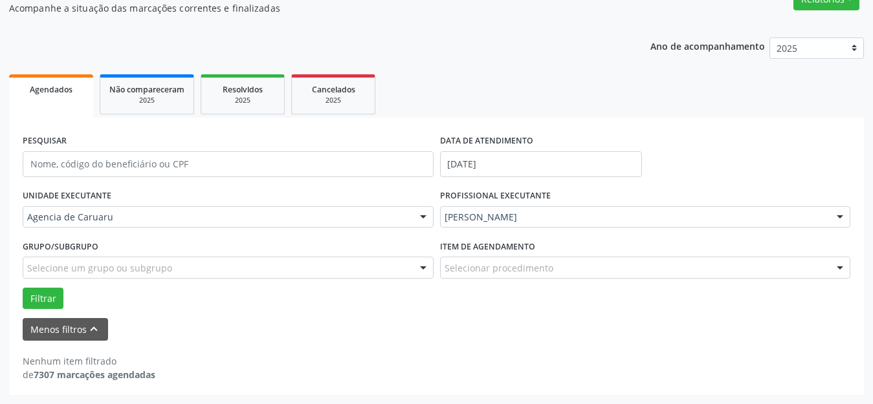
scroll to position [119, 0]
